Goal: Register for event/course

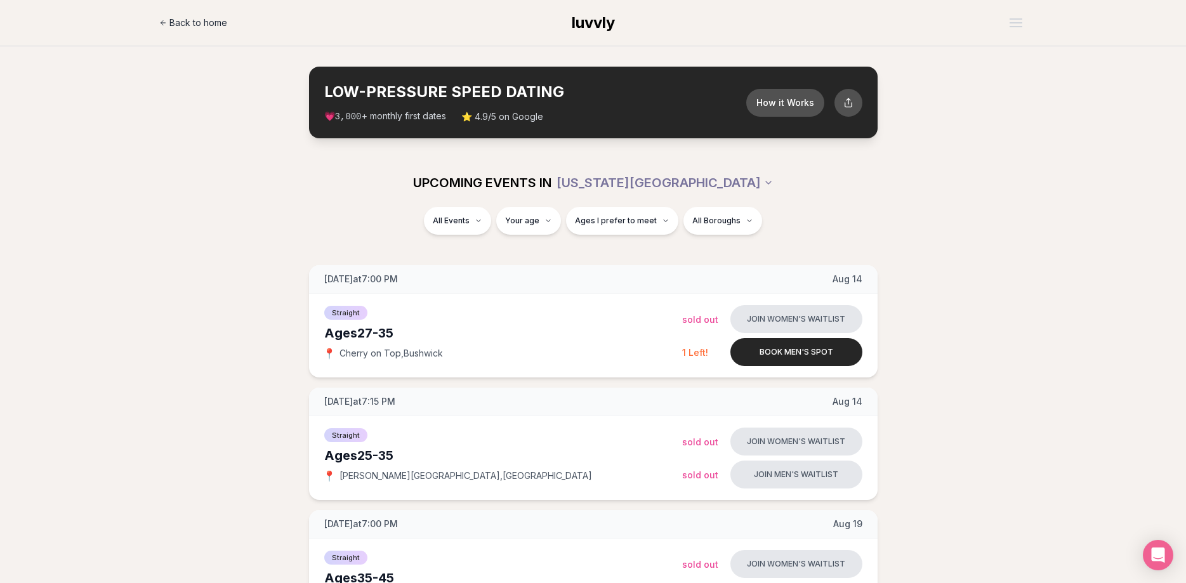
click at [202, 20] on span "Back to home" at bounding box center [198, 22] width 58 height 13
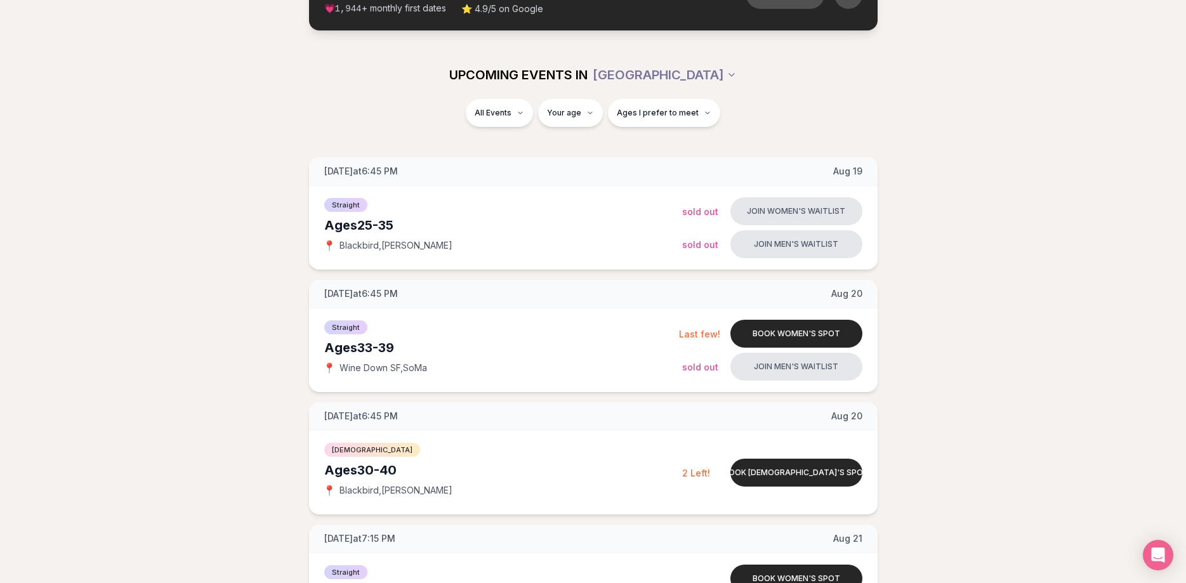
scroll to position [65, 0]
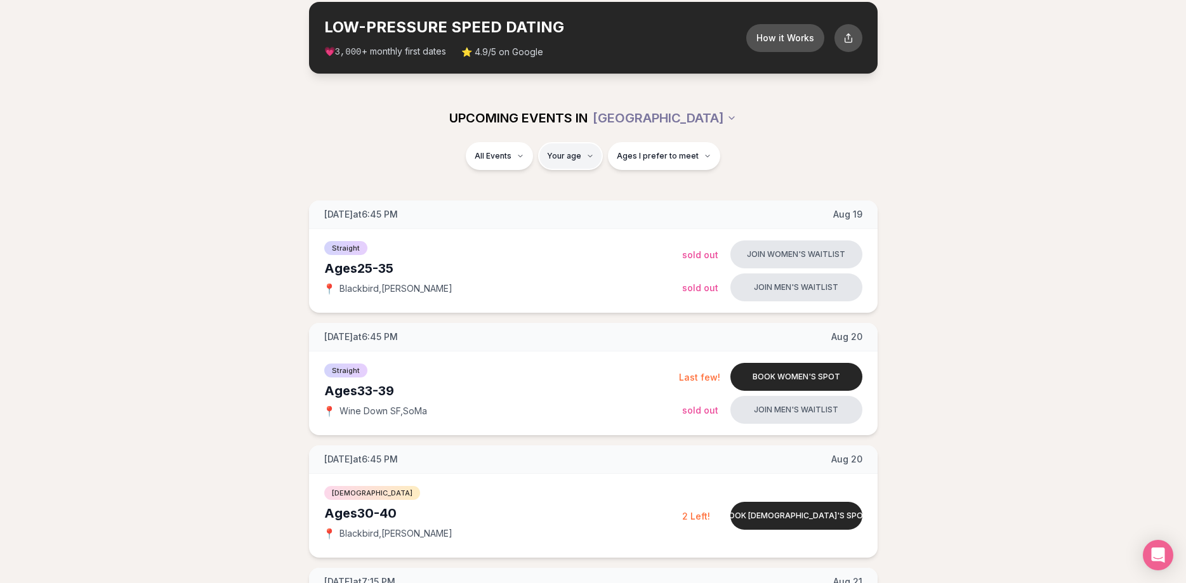
type input "**"
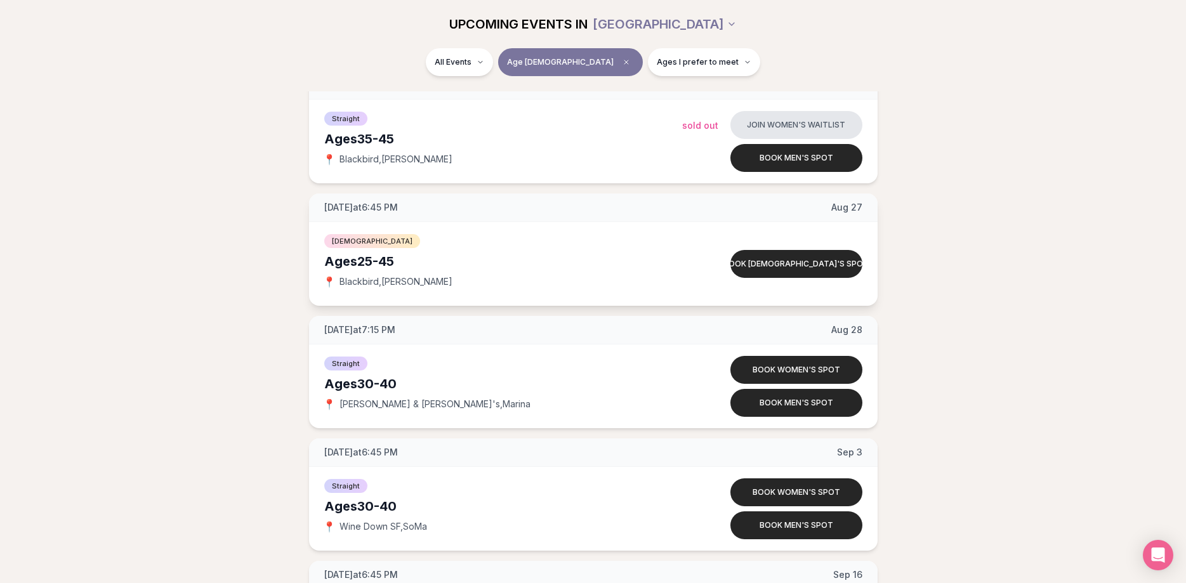
scroll to position [252, 0]
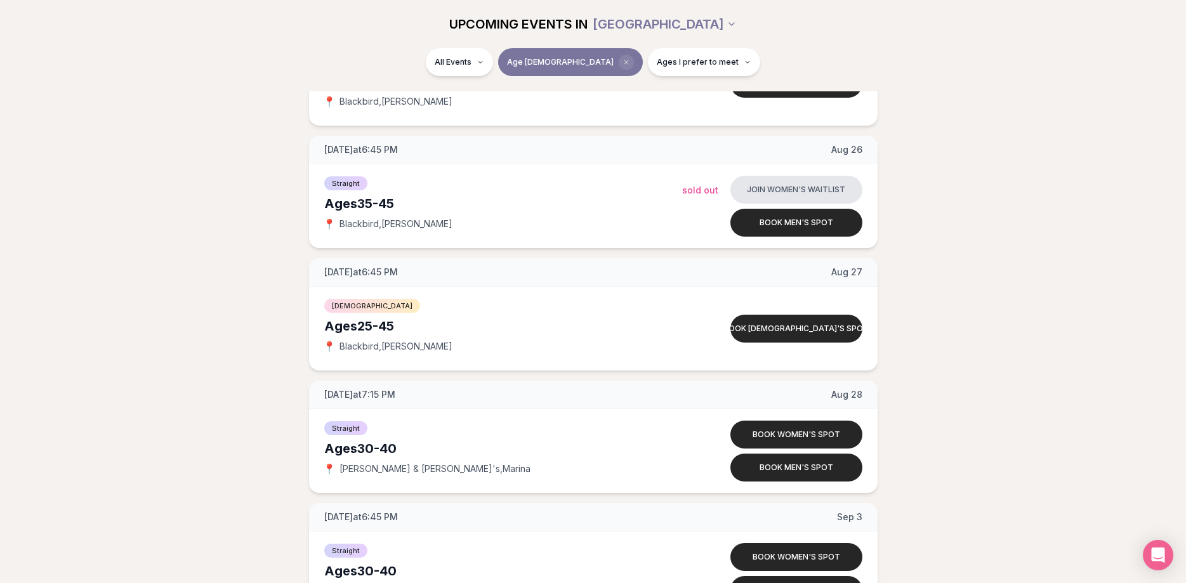
click at [619, 62] on span "Clear age" at bounding box center [626, 62] width 15 height 15
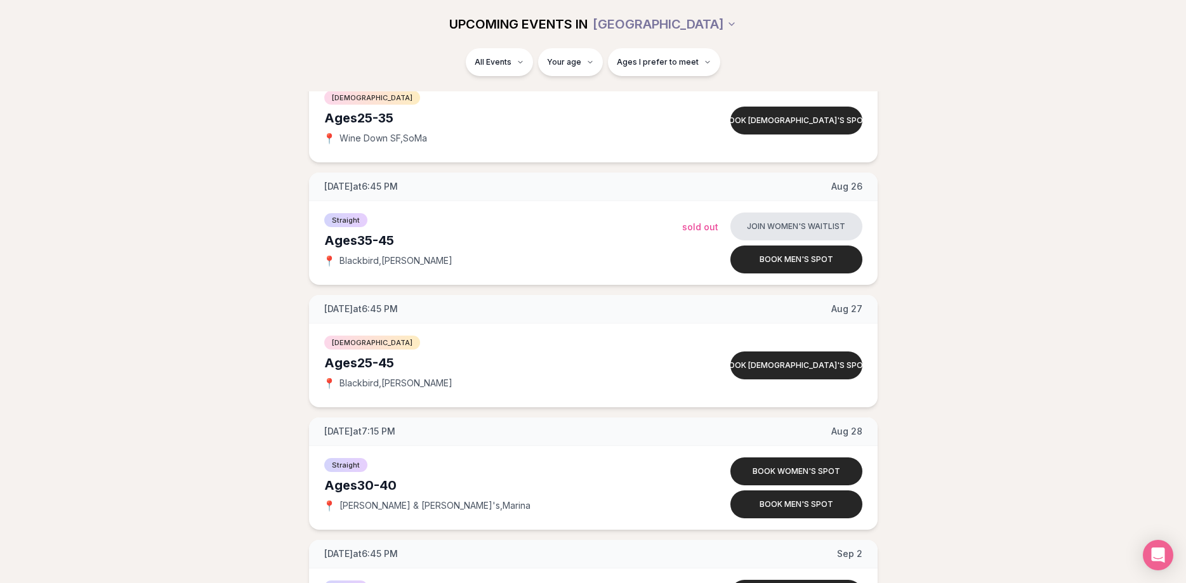
scroll to position [252, 0]
